Goal: Task Accomplishment & Management: Manage account settings

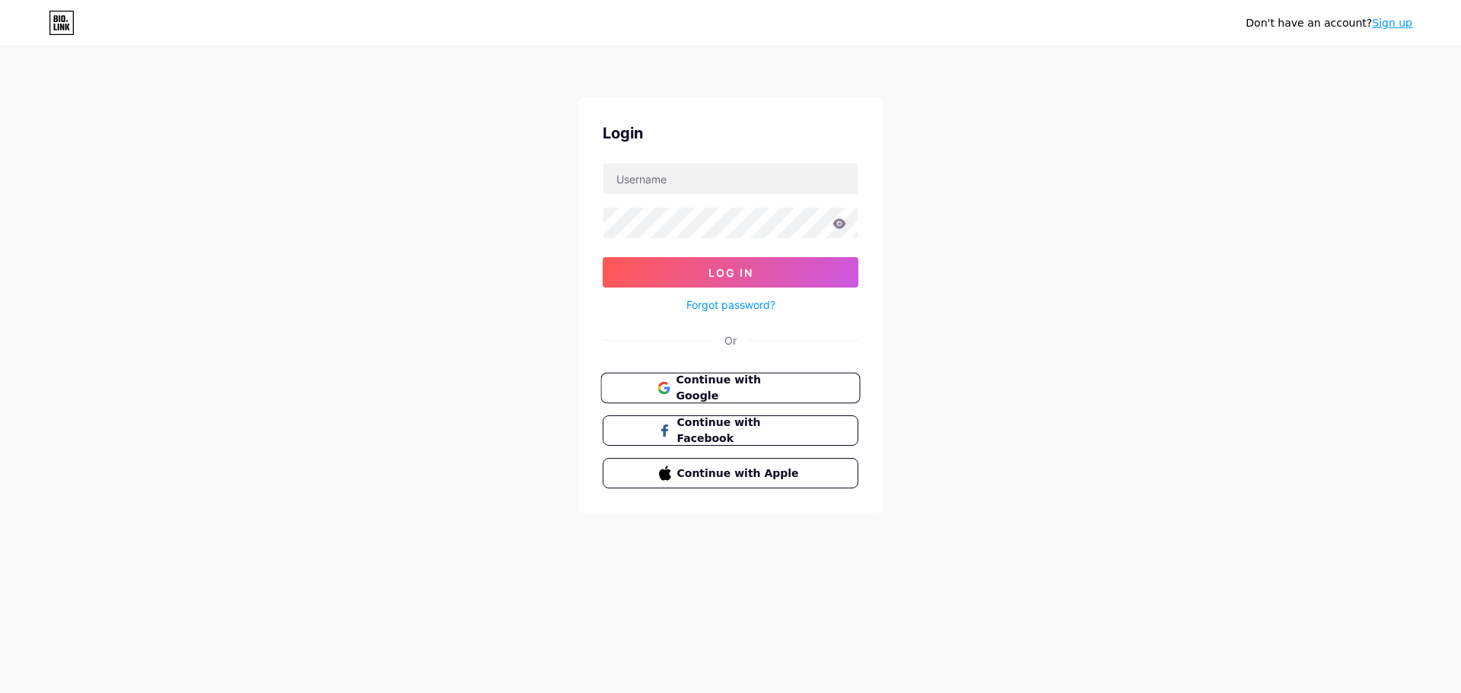
click at [658, 392] on button "Continue with Google" at bounding box center [729, 388] width 259 height 31
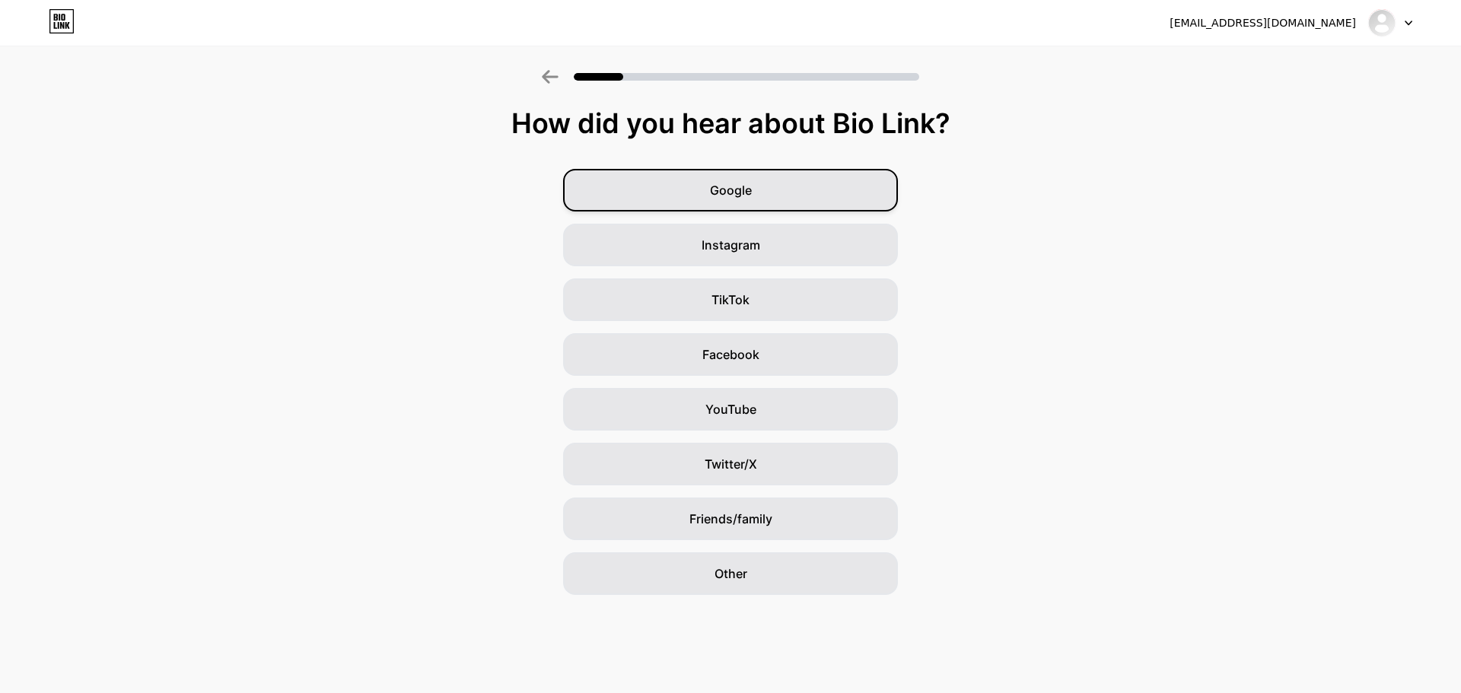
click at [820, 191] on div "Google" at bounding box center [730, 190] width 335 height 43
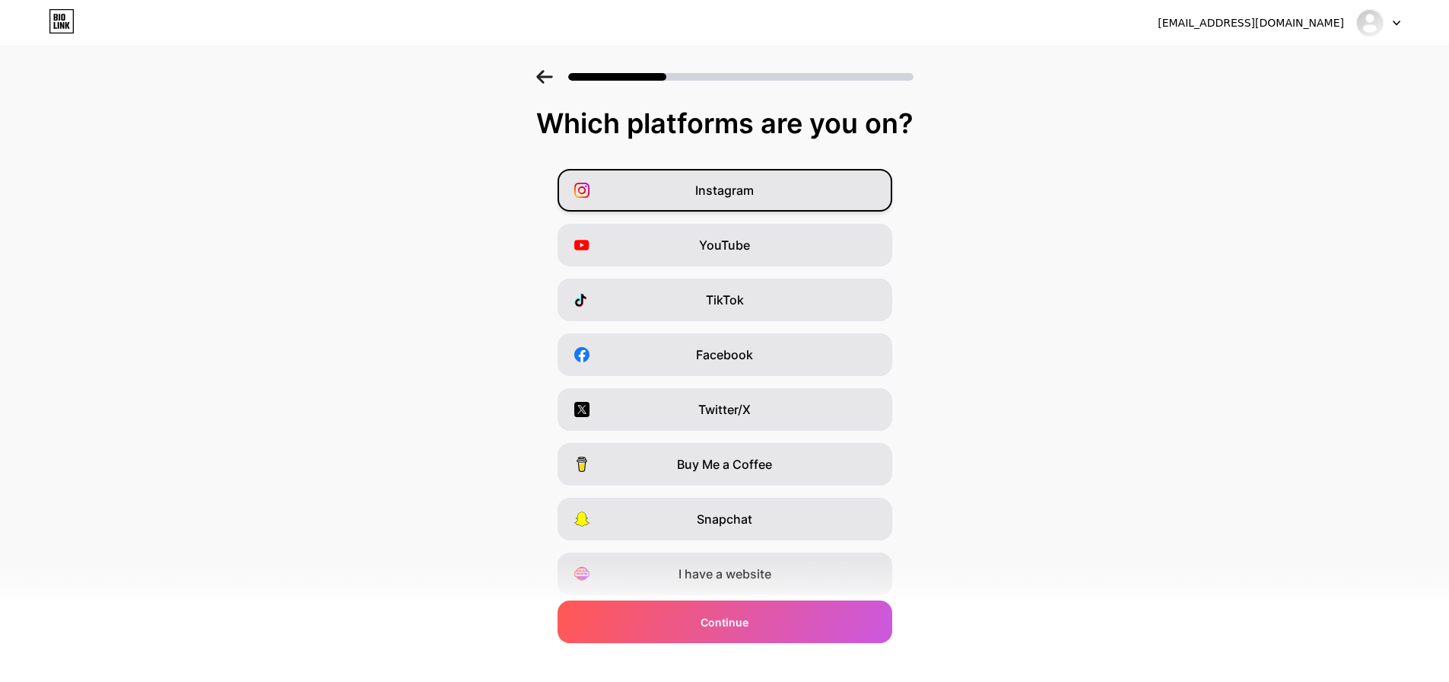
click at [725, 199] on div "Instagram" at bounding box center [725, 190] width 335 height 43
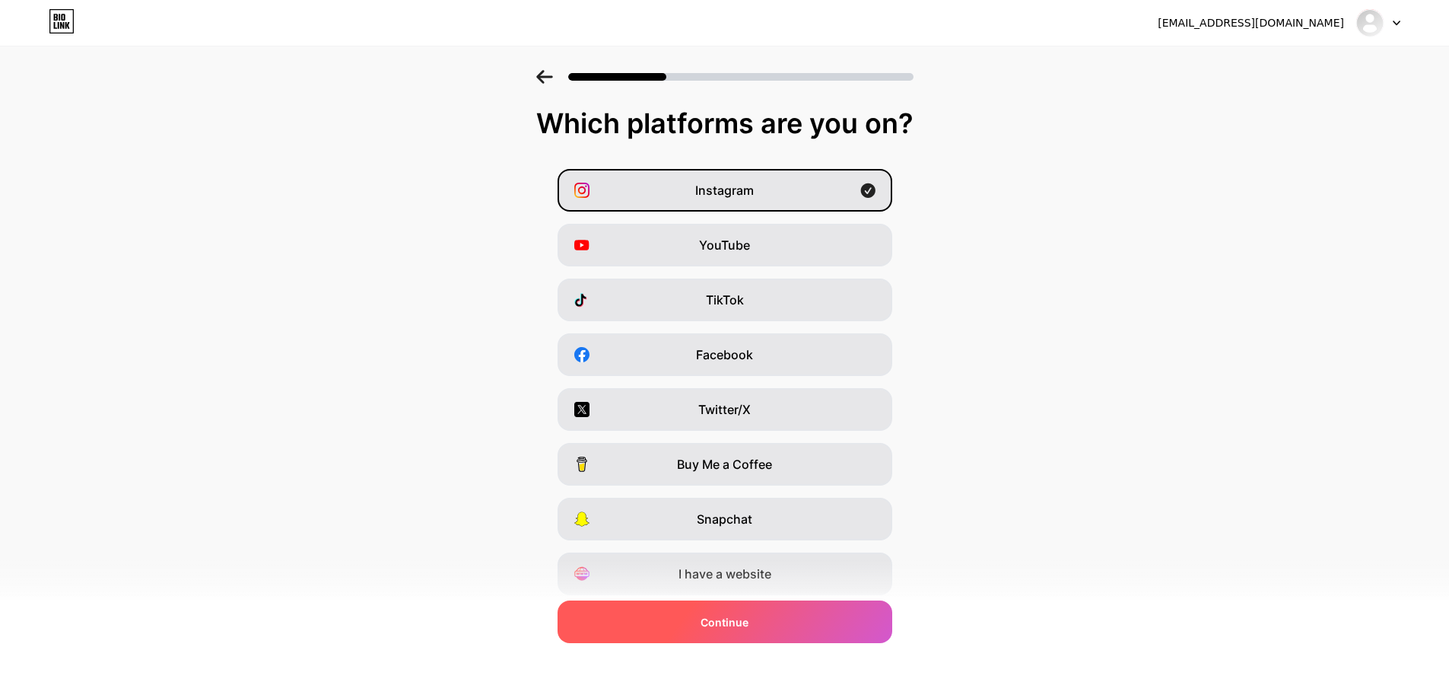
click at [754, 625] on div "Continue" at bounding box center [725, 621] width 335 height 43
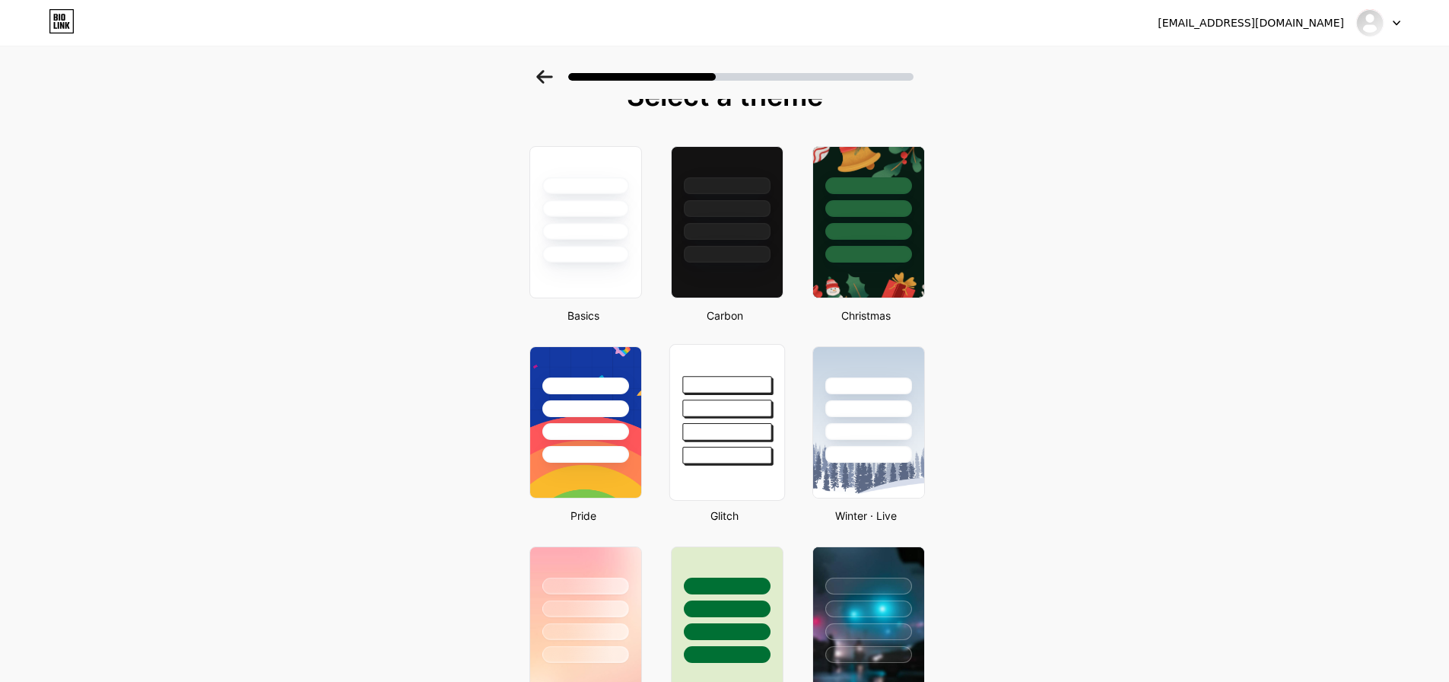
scroll to position [76, 0]
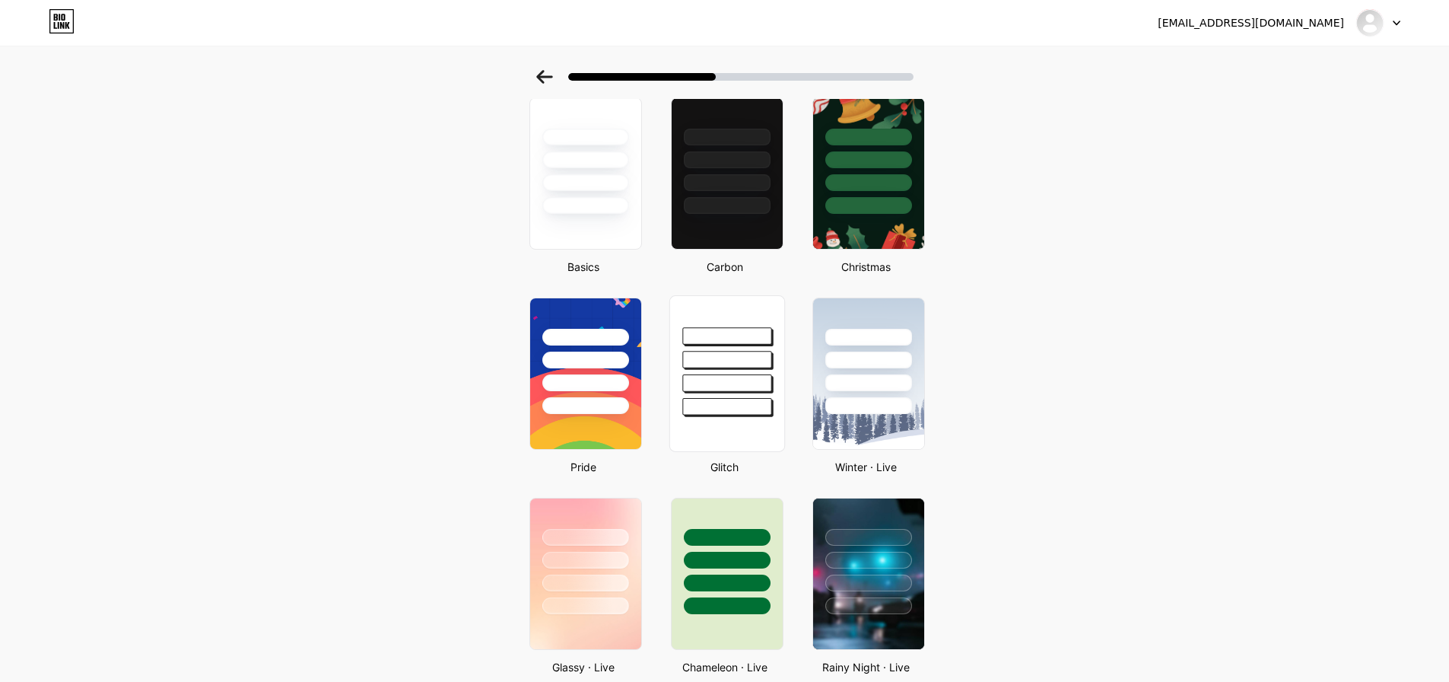
click at [727, 371] on div at bounding box center [727, 355] width 114 height 119
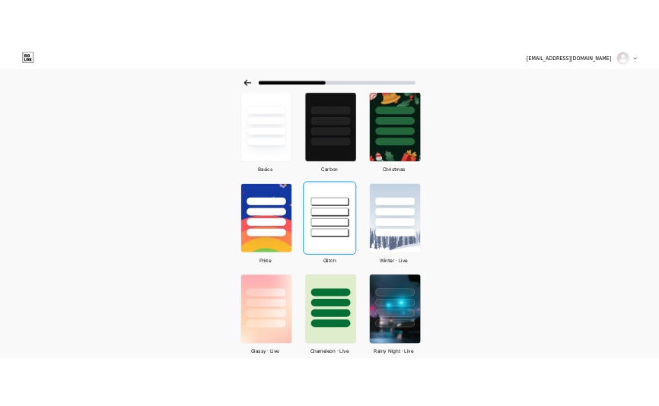
scroll to position [0, 0]
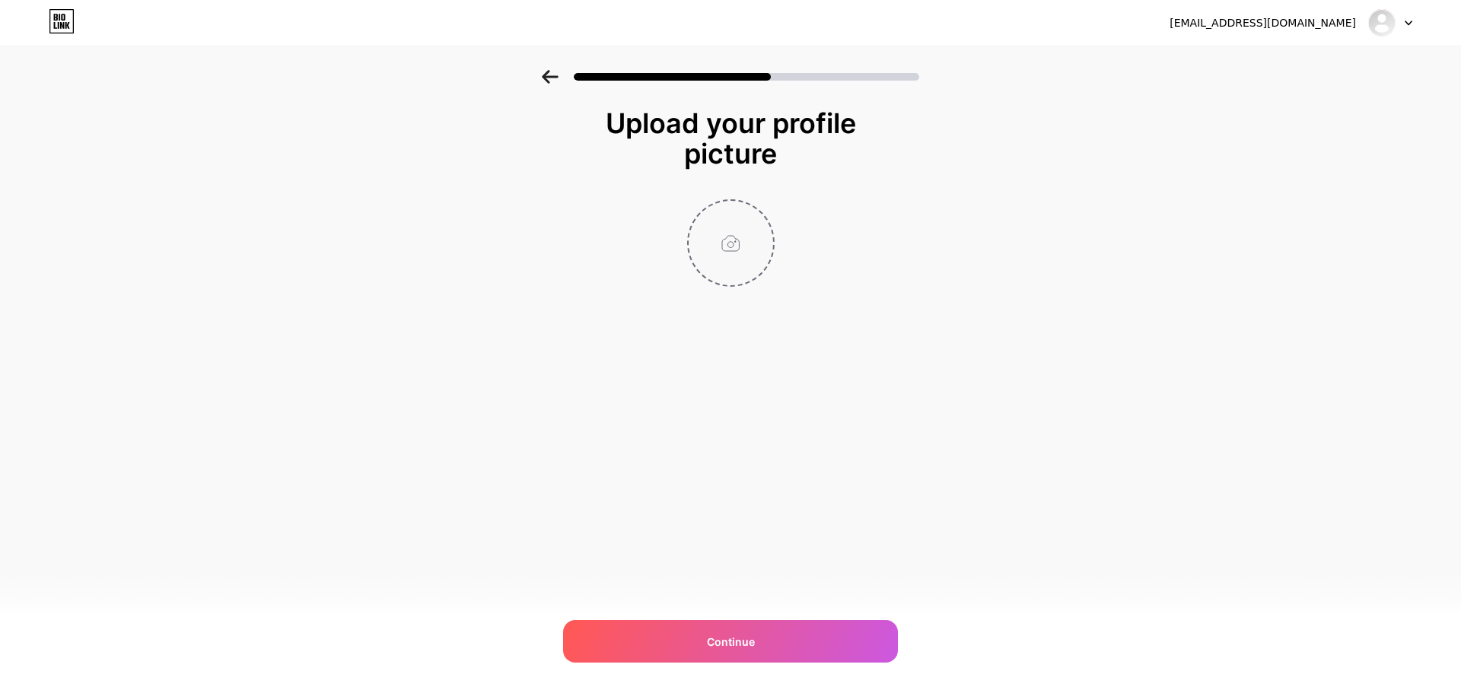
click at [705, 229] on input "file" at bounding box center [731, 243] width 84 height 84
type input "C:\fakepath\5a7da9ed-50b9-47a0-93e3-8fa3ae9ed988.png"
click at [717, 253] on input "file" at bounding box center [731, 243] width 84 height 84
drag, startPoint x: 778, startPoint y: 234, endPoint x: 740, endPoint y: 250, distance: 41.3
click at [740, 250] on img at bounding box center [730, 242] width 87 height 87
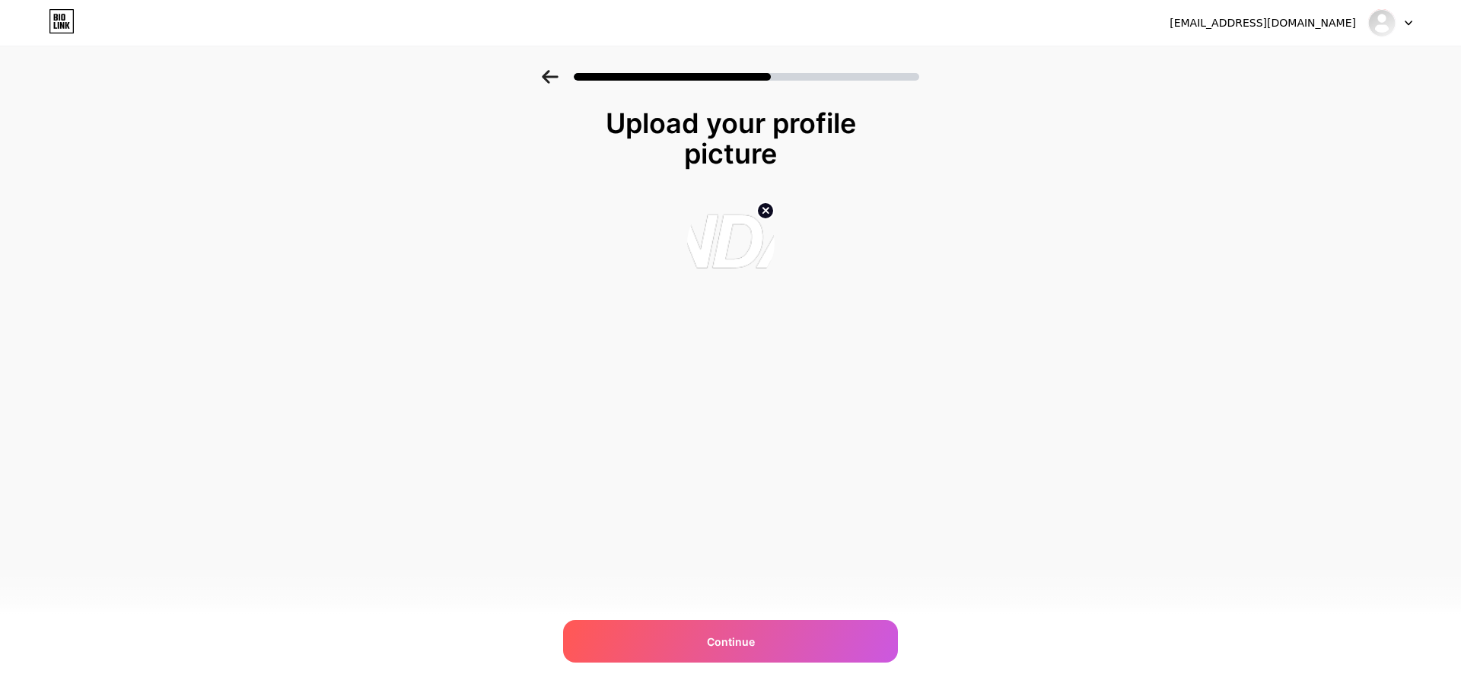
drag, startPoint x: 740, startPoint y: 250, endPoint x: 950, endPoint y: 210, distance: 213.7
click at [996, 210] on div "Upload your profile picture Continue" at bounding box center [730, 216] width 1461 height 293
click at [768, 215] on circle at bounding box center [765, 210] width 17 height 17
click at [715, 227] on input "file" at bounding box center [731, 243] width 84 height 84
type input "C:\fakepath\Pandacuan 3.png"
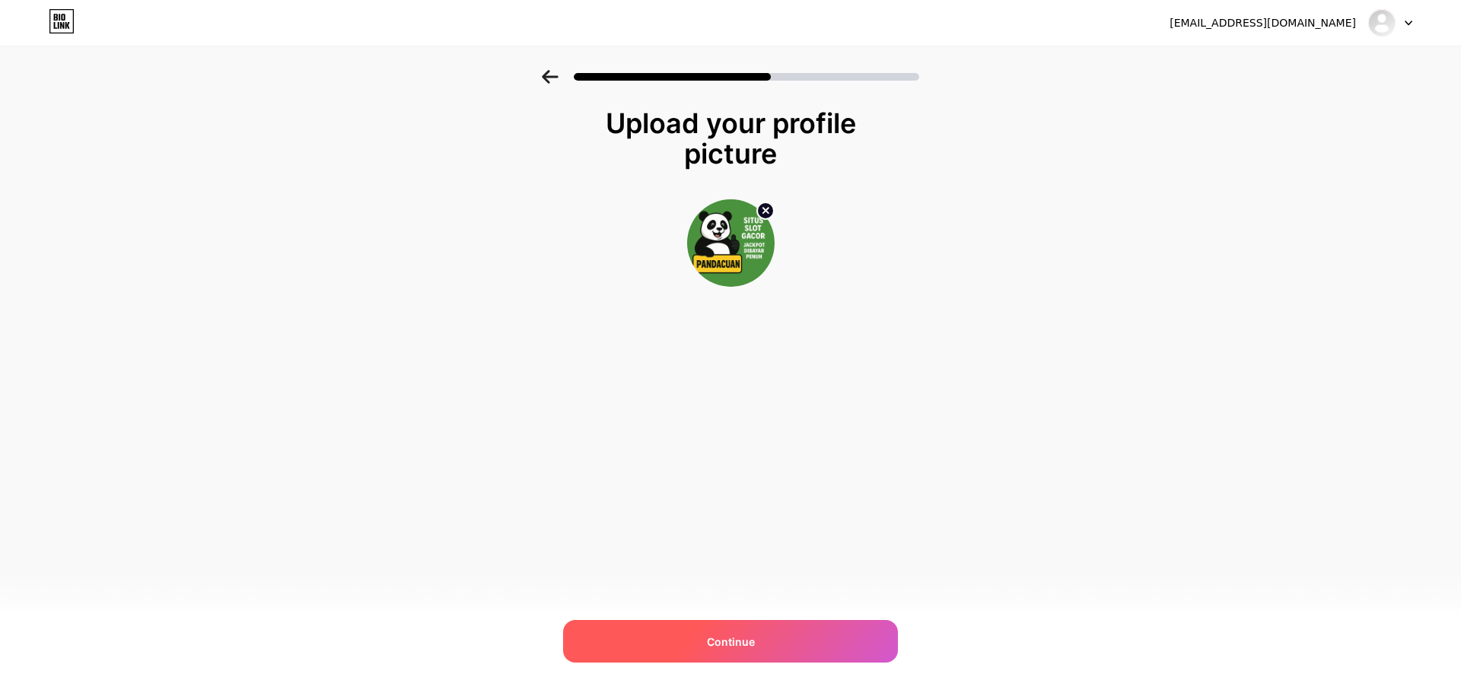
click at [718, 639] on span "Continue" at bounding box center [731, 642] width 48 height 16
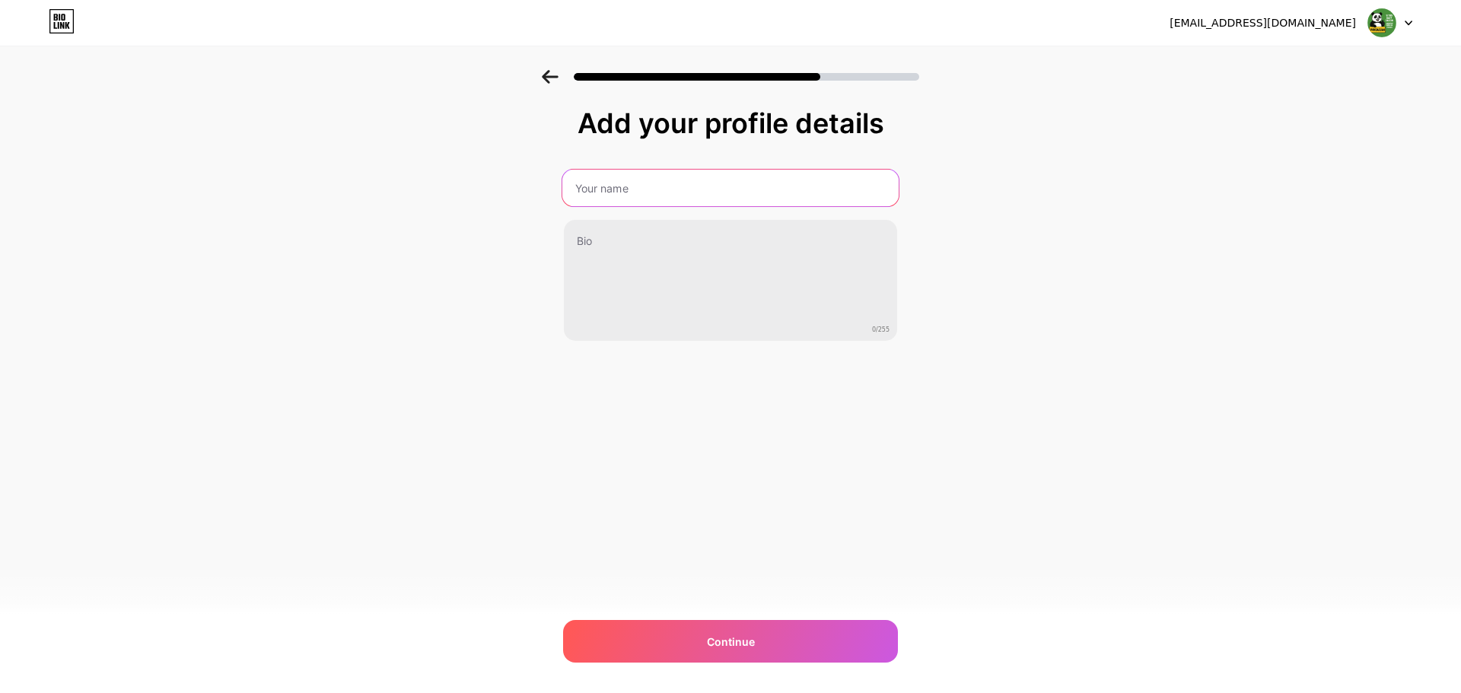
click at [650, 177] on input "text" at bounding box center [730, 188] width 336 height 37
type input "Pandacuan"
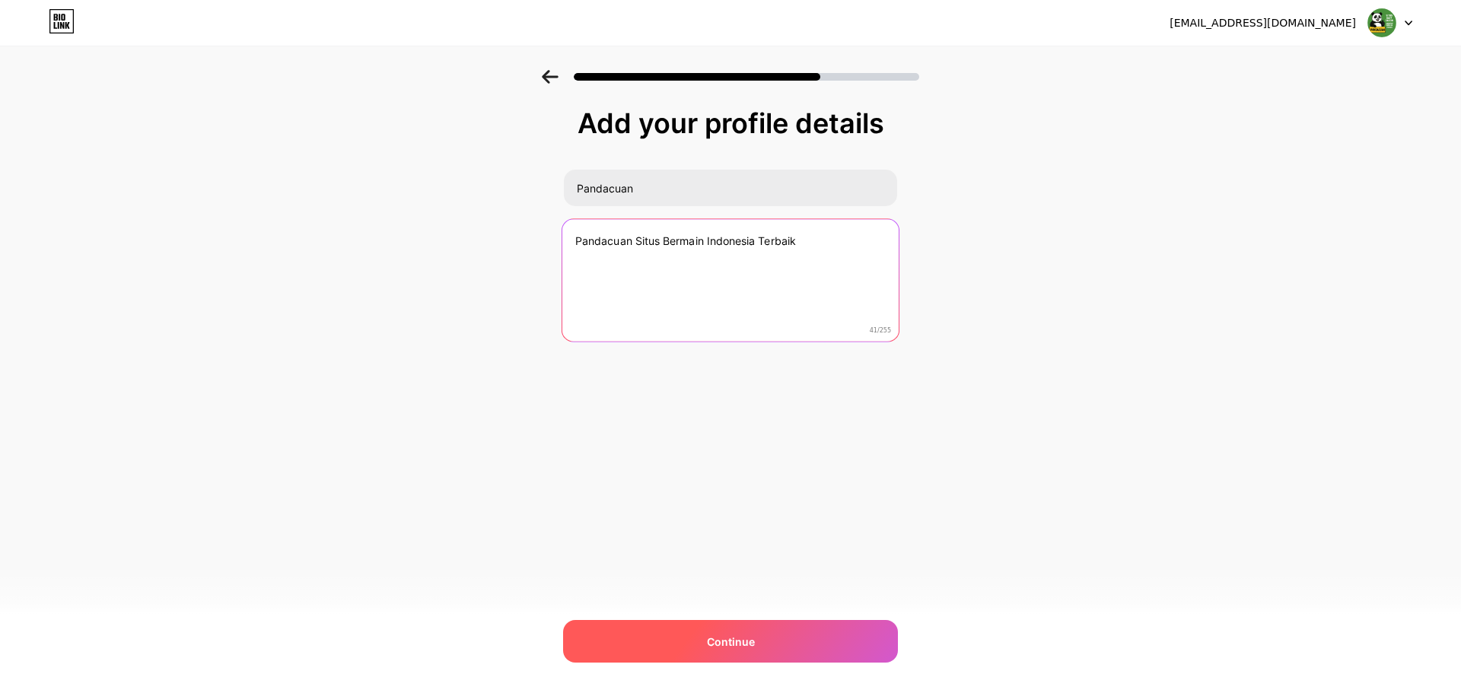
type textarea "Pandacuan Situs Bermain Indonesia Terbaik"
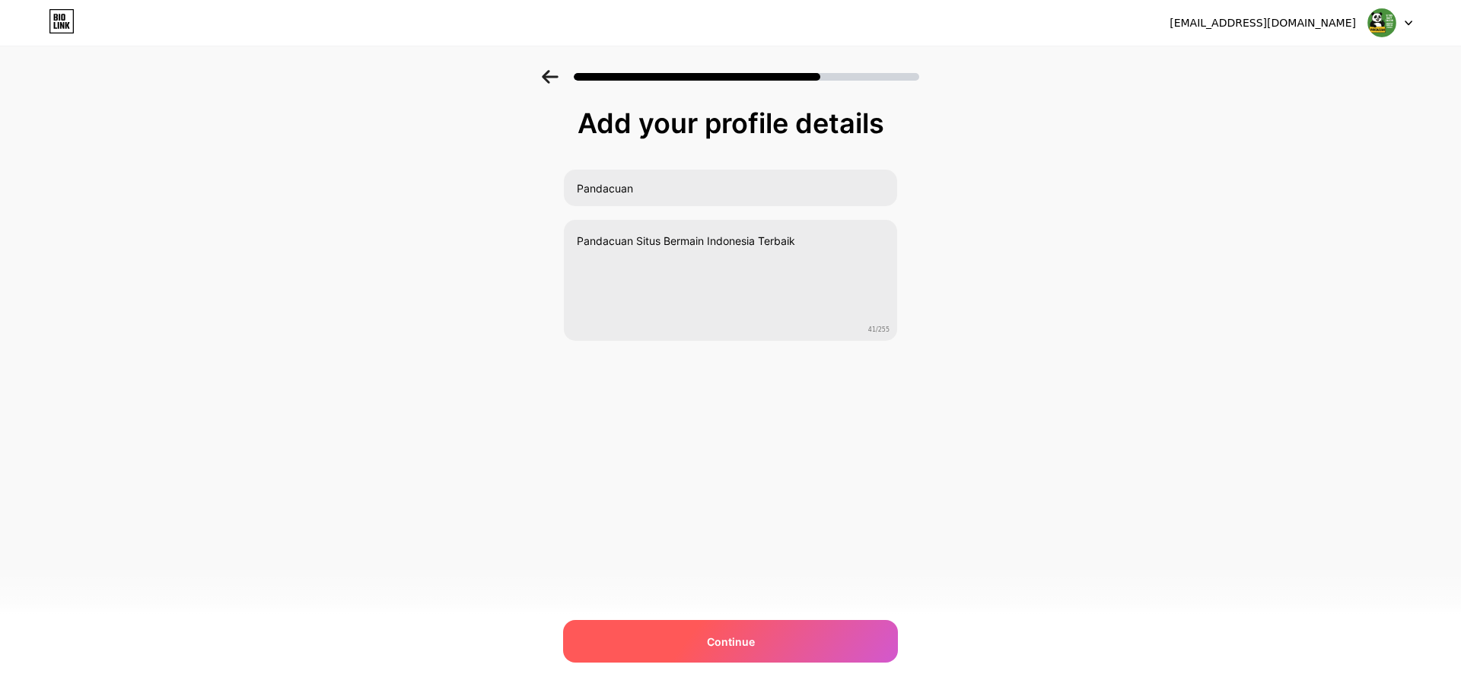
click at [726, 645] on span "Continue" at bounding box center [731, 642] width 48 height 16
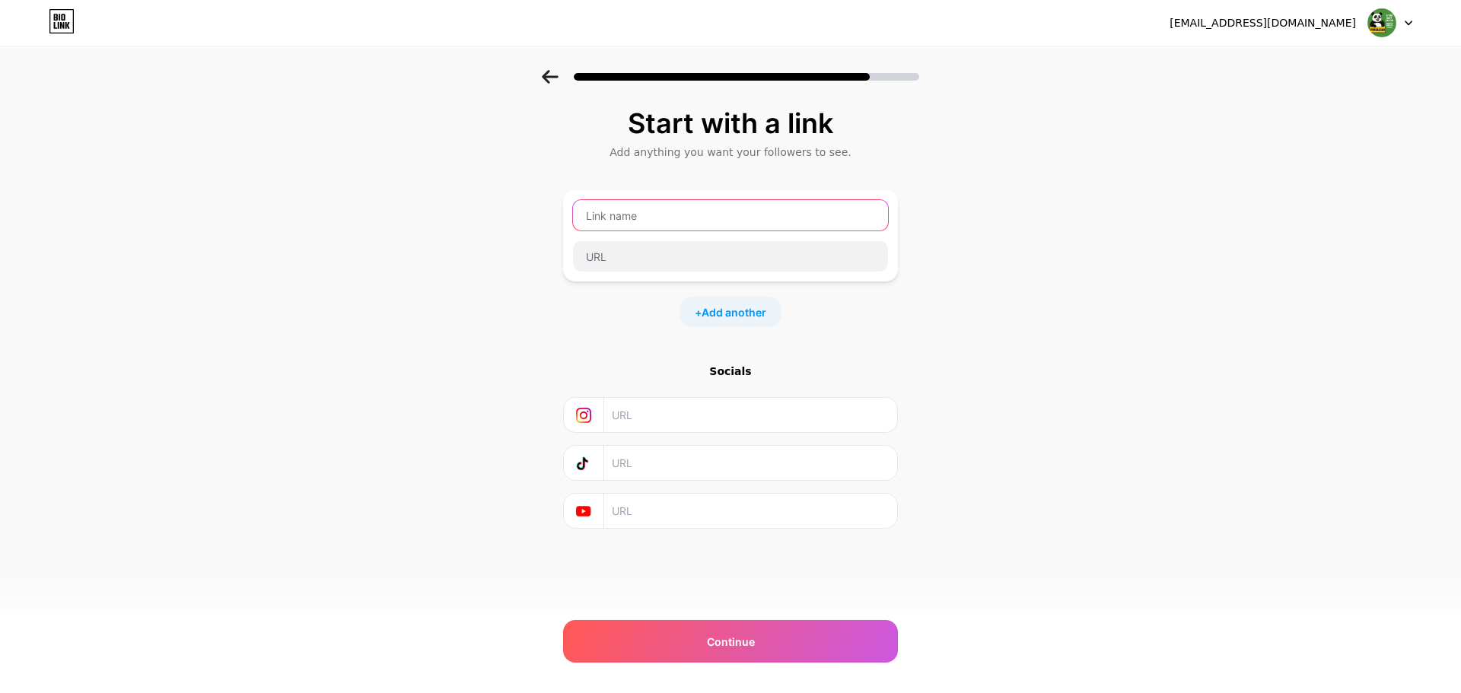
click at [670, 215] on input "text" at bounding box center [730, 215] width 315 height 30
type input "Pandacu"
type input "Pandacuan"
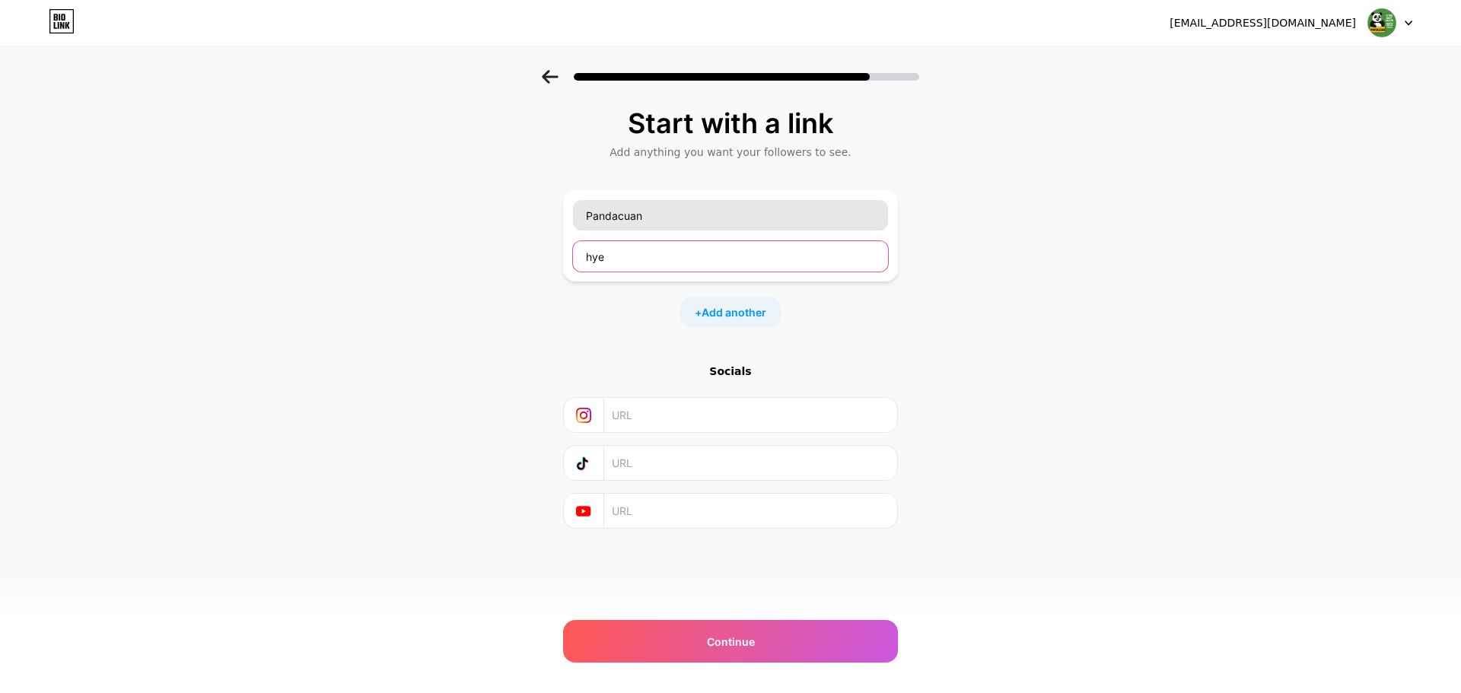
type input "hyel"
type input "pandacuan"
click at [674, 255] on input "pandacuan" at bounding box center [730, 256] width 315 height 30
click at [967, 275] on div "Start with a link Add anything you want your followers to see. Pandacuan + Add …" at bounding box center [730, 337] width 1461 height 535
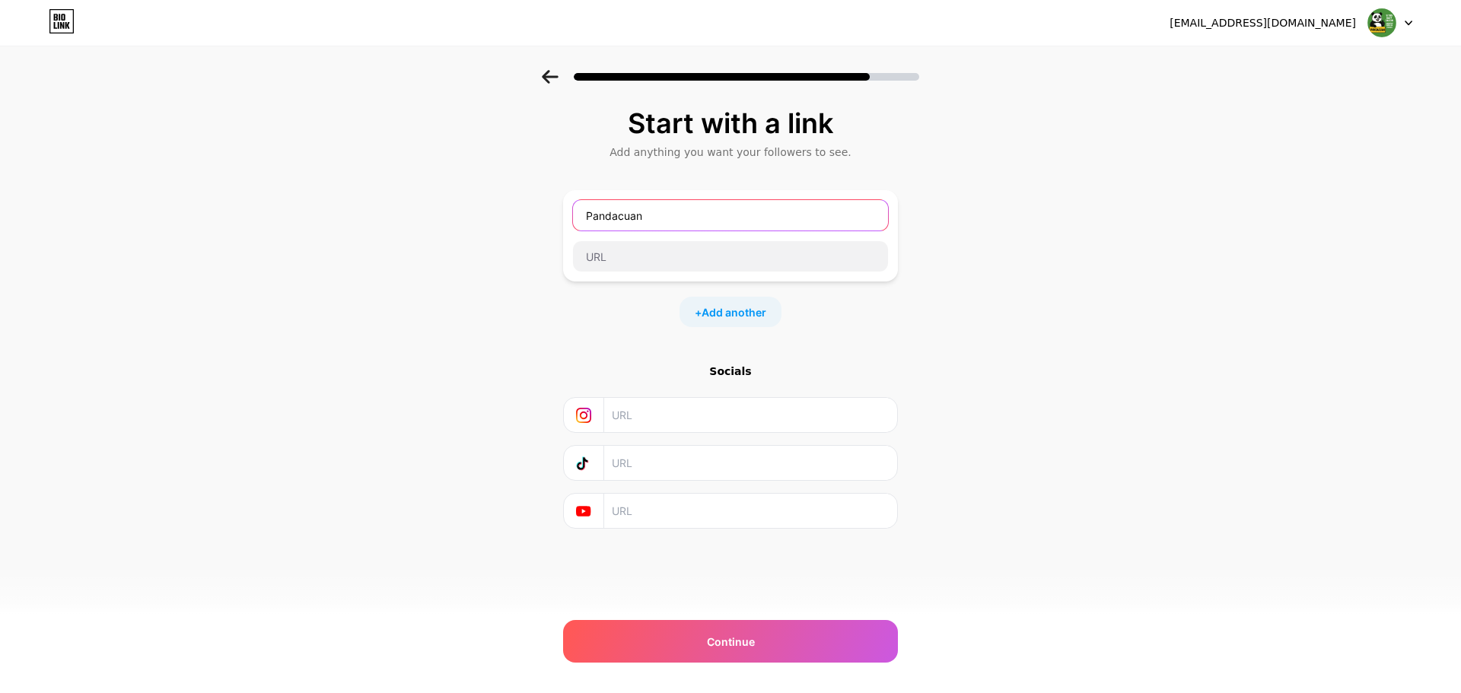
click at [720, 212] on input "Pandacuan" at bounding box center [730, 215] width 315 height 30
click at [654, 192] on div at bounding box center [730, 235] width 335 height 91
click at [663, 216] on input "text" at bounding box center [730, 215] width 315 height 30
click at [654, 208] on input "text" at bounding box center [730, 215] width 315 height 30
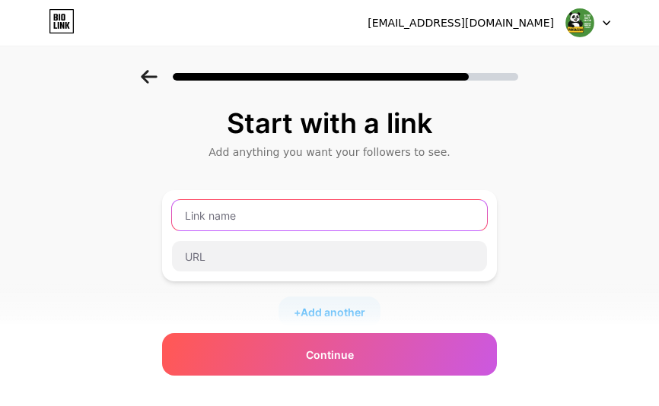
click at [252, 218] on input "text" at bounding box center [329, 215] width 315 height 30
drag, startPoint x: 273, startPoint y: 219, endPoint x: 256, endPoint y: 226, distance: 18.8
click at [272, 218] on input "text" at bounding box center [329, 215] width 315 height 30
type input "Pandacuan"
click at [283, 219] on input "Pandacuan" at bounding box center [329, 215] width 315 height 30
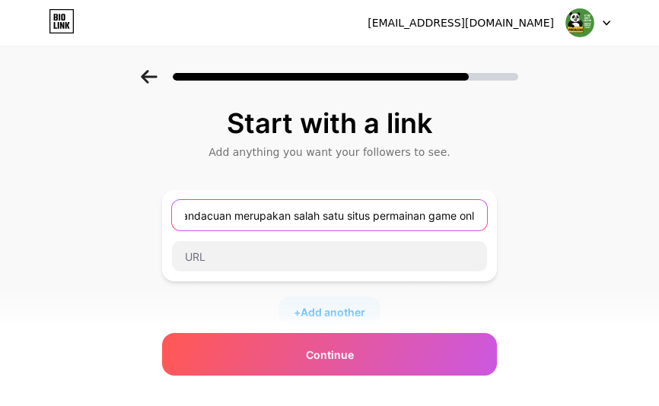
type input "pandacuan merupakan salah satu situs permainan game onli"
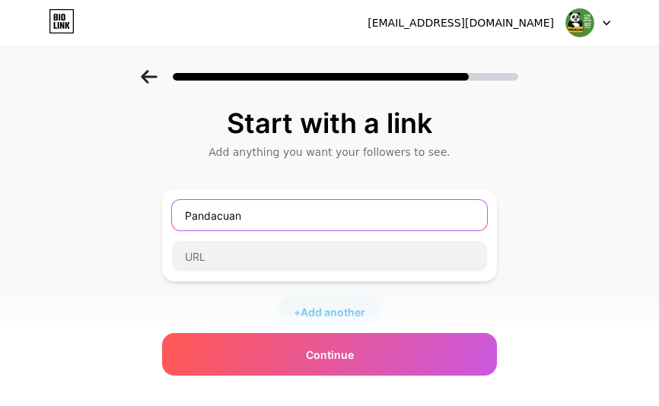
type input "Pandacuan"
type input "D"
type input "P"
type input "a"
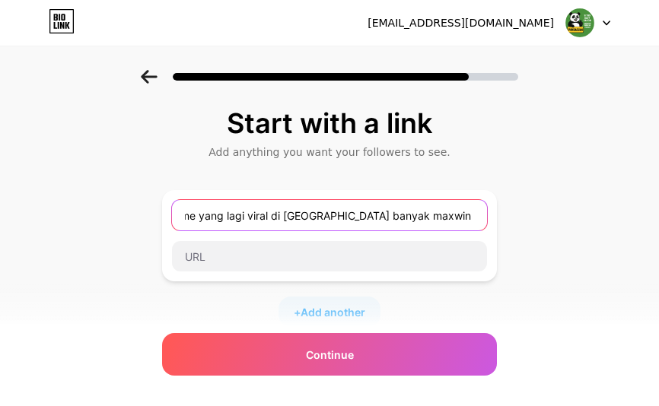
scroll to position [0, 126]
type input "Pandacuan banyak game yang lagi viral di [GEOGRAPHIC_DATA] banyak maxwin bermai…"
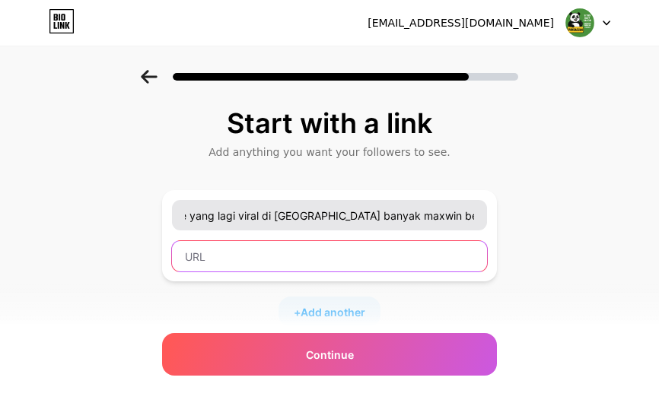
scroll to position [0, 0]
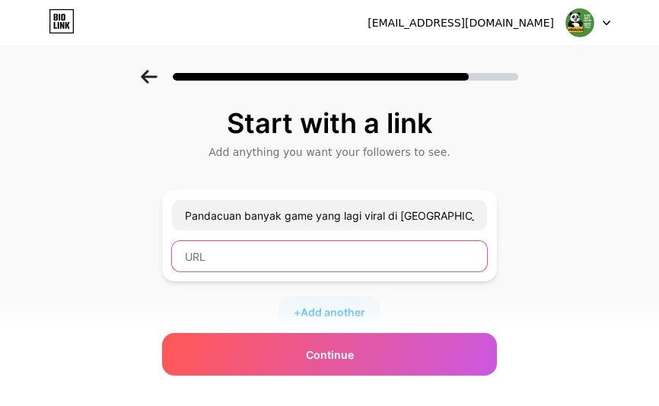
click at [306, 259] on input "text" at bounding box center [329, 256] width 315 height 30
paste input "[URL][DOMAIN_NAME]"
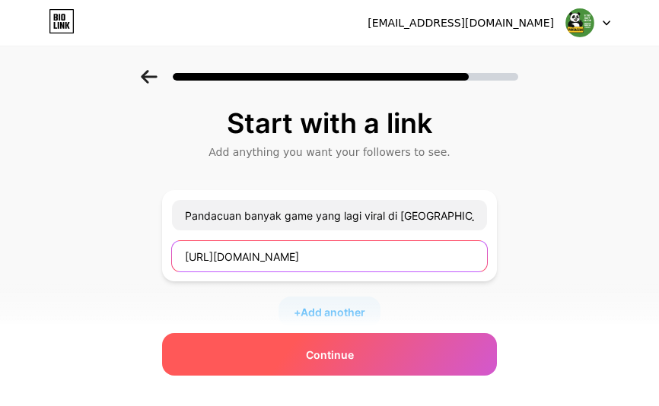
type input "[URL][DOMAIN_NAME]"
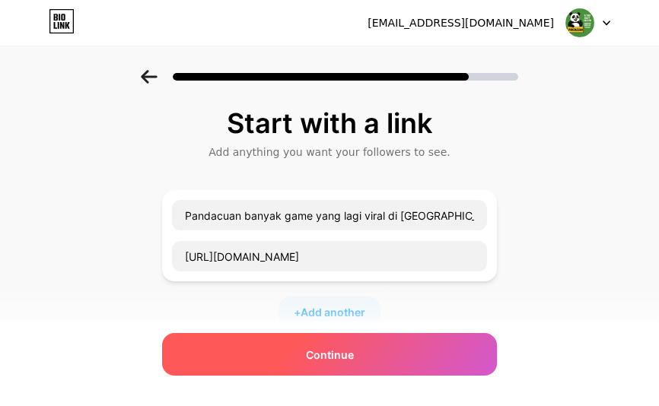
click at [330, 345] on div "Continue" at bounding box center [329, 354] width 335 height 43
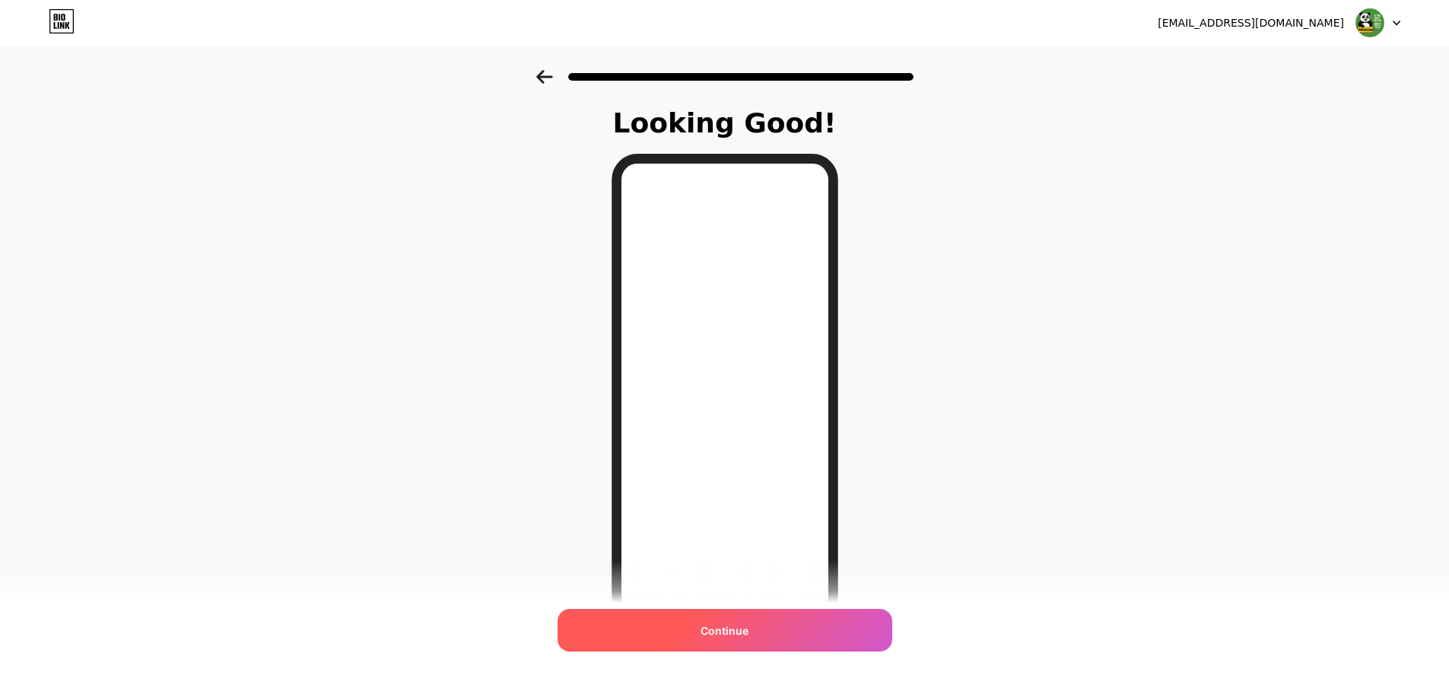
click at [759, 635] on div "Continue" at bounding box center [725, 630] width 335 height 43
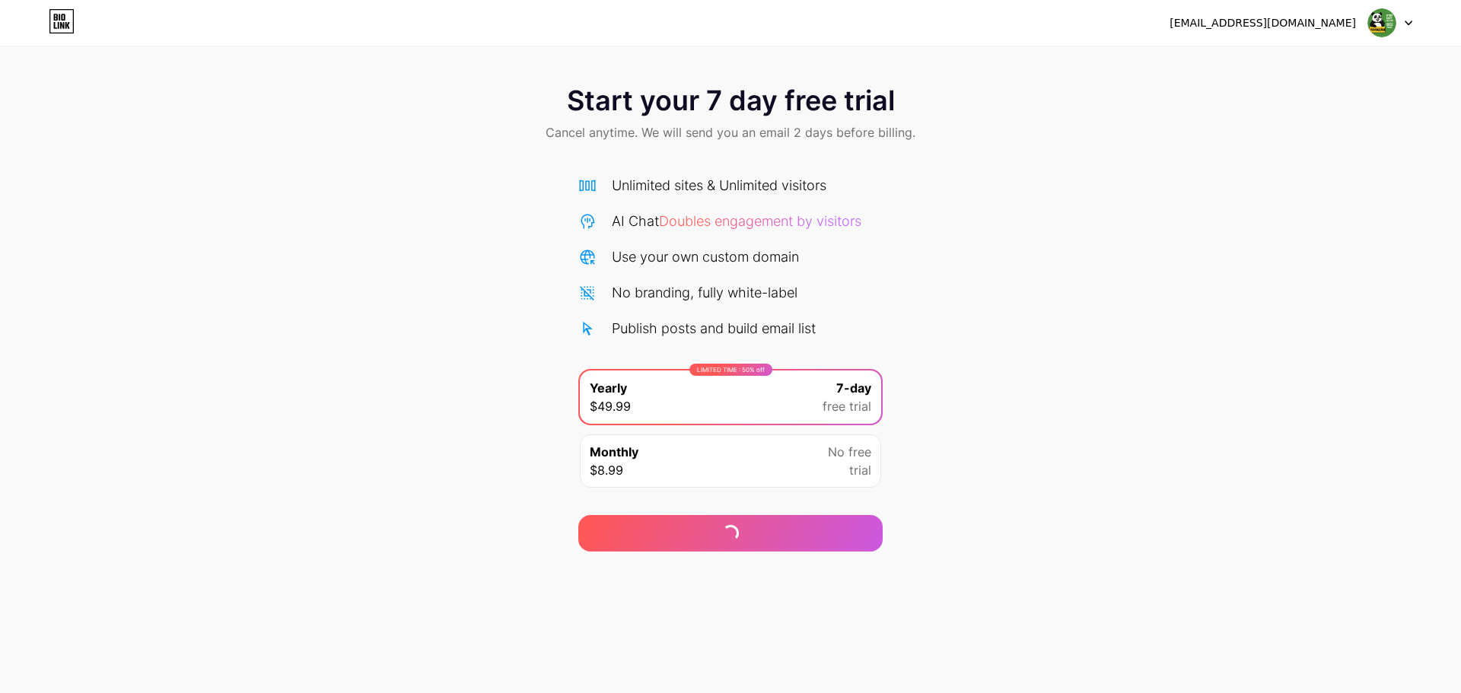
click at [794, 458] on div "Monthly $8.99 No free trial" at bounding box center [730, 460] width 301 height 53
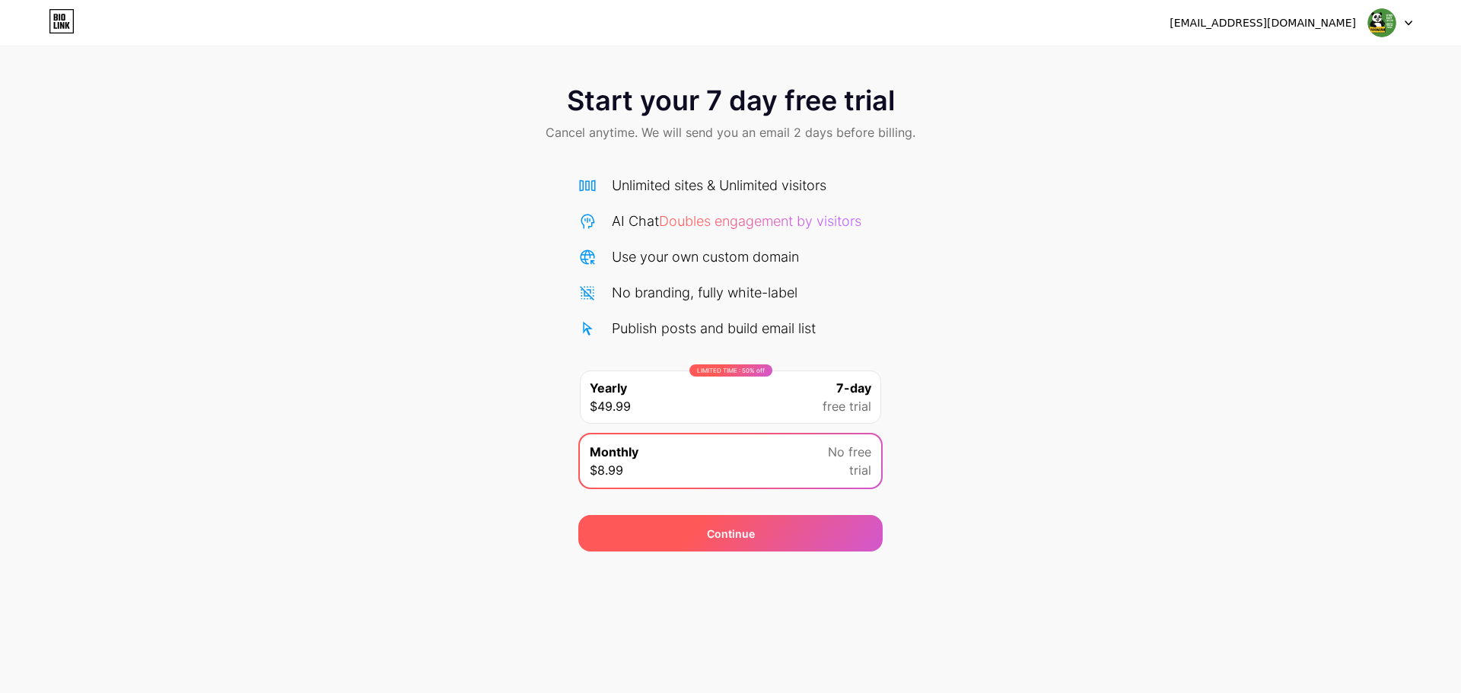
click at [728, 541] on div "Continue" at bounding box center [731, 534] width 48 height 16
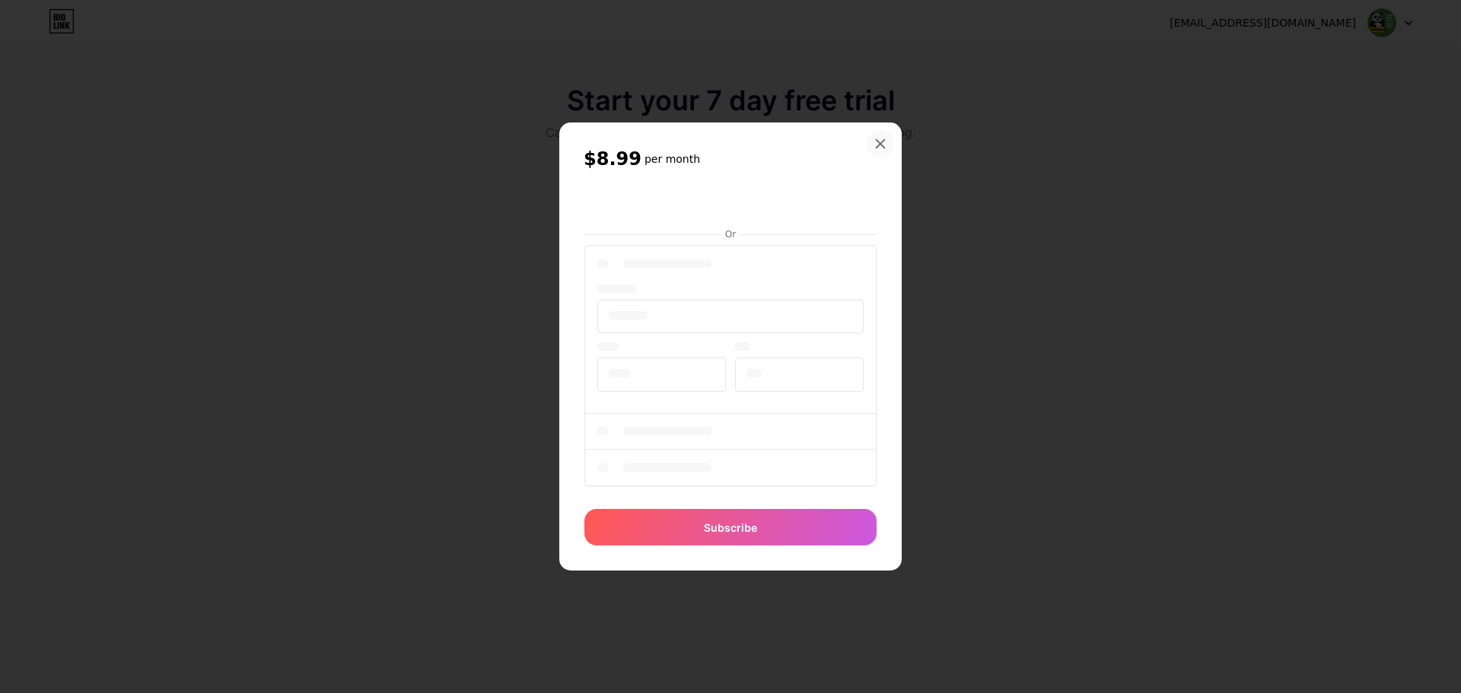
click at [879, 145] on icon at bounding box center [880, 144] width 8 height 8
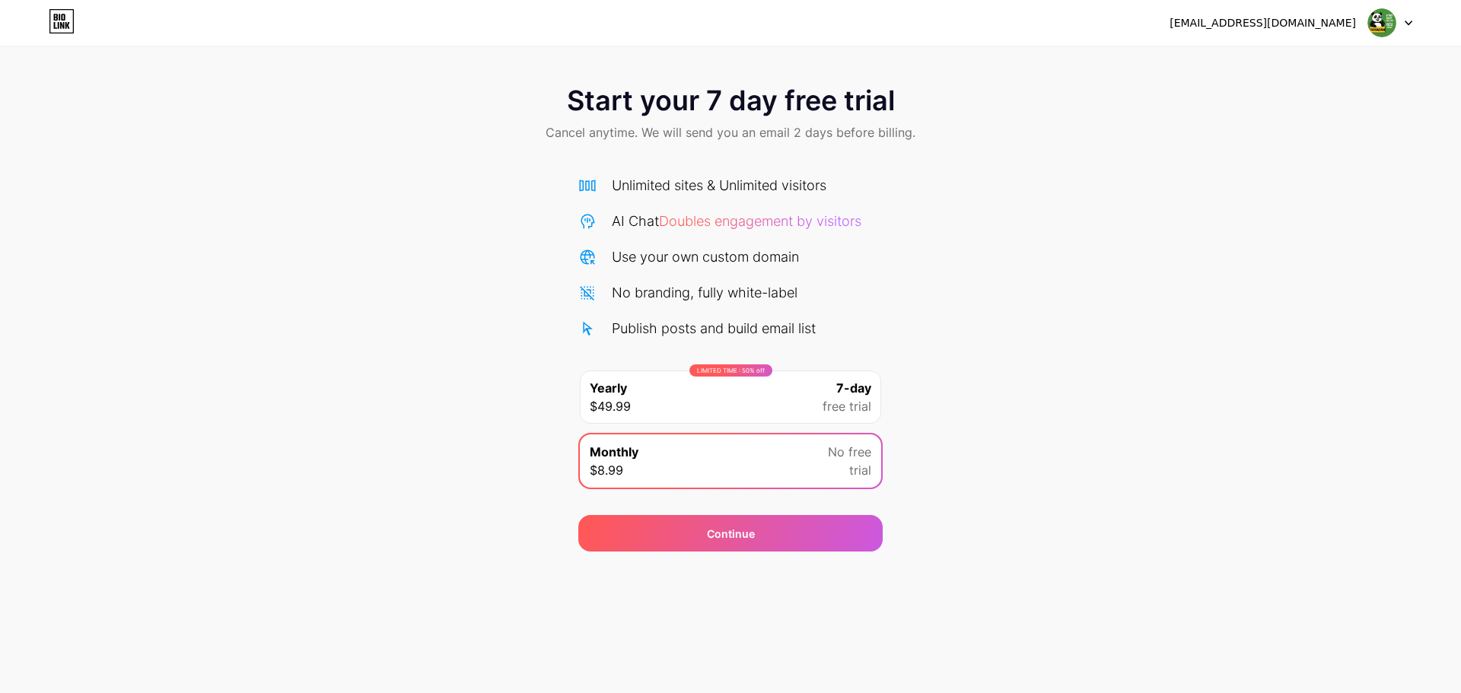
click at [78, 21] on div "[EMAIL_ADDRESS][DOMAIN_NAME] Logout" at bounding box center [730, 22] width 1461 height 27
click at [60, 21] on icon at bounding box center [60, 17] width 2 height 7
click at [65, 28] on icon at bounding box center [62, 21] width 26 height 24
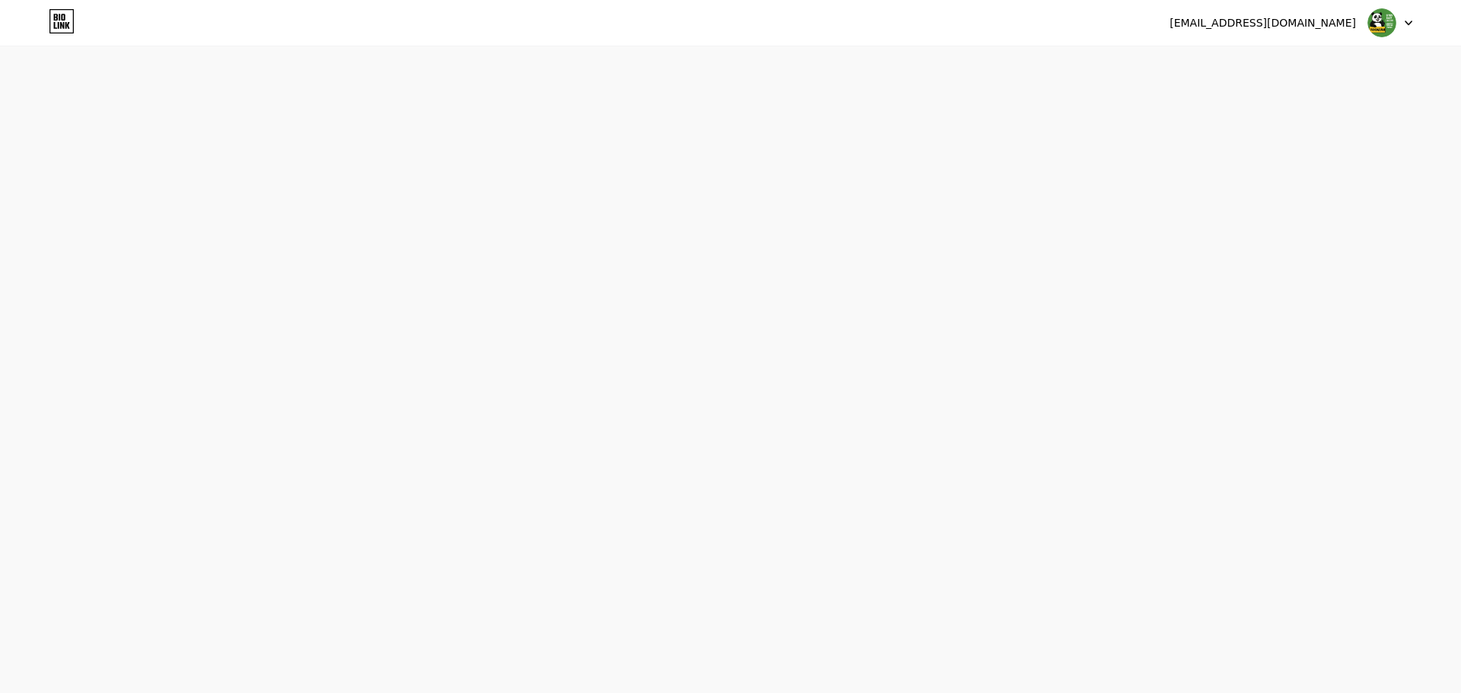
click at [1276, 52] on div "[EMAIL_ADDRESS][DOMAIN_NAME] Logout Link Copied Start your 7 day free trial Can…" at bounding box center [730, 346] width 1461 height 693
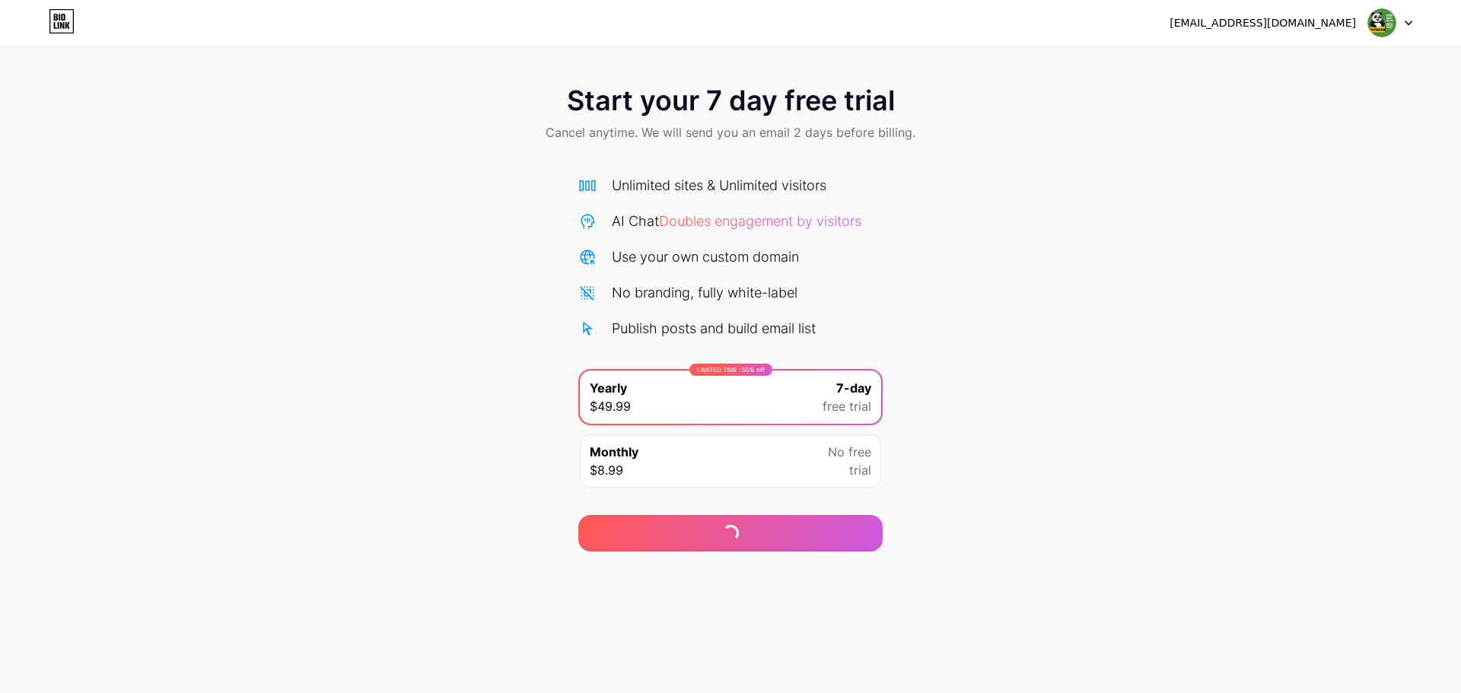
click at [1395, 23] on img at bounding box center [1381, 22] width 29 height 29
click at [1312, 63] on li "Logout" at bounding box center [1317, 62] width 189 height 41
